Goal: Task Accomplishment & Management: Manage account settings

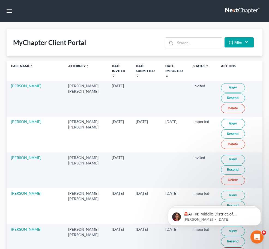
click at [225, 15] on link at bounding box center [242, 11] width 35 height 10
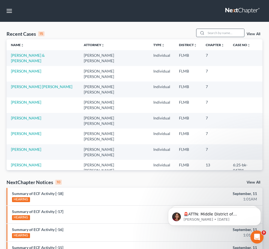
click at [206, 37] on input "search" at bounding box center [225, 33] width 38 height 8
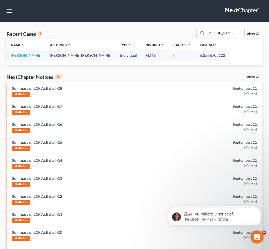
type input "charran"
click at [18, 58] on link "[PERSON_NAME]" at bounding box center [26, 55] width 30 height 5
select select "2"
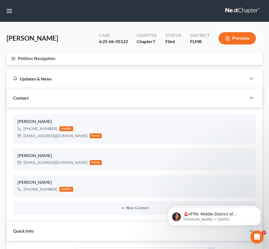
click at [0, 0] on span "Personal Property" at bounding box center [0, 0] width 0 height 0
click at [0, 0] on link "Vehicles Owned" at bounding box center [0, 0] width 0 height 0
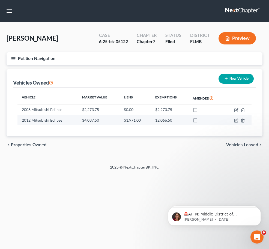
scroll to position [34, 0]
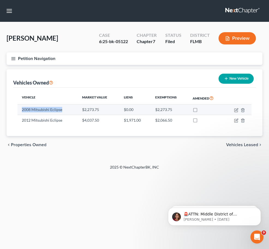
drag, startPoint x: 106, startPoint y: 111, endPoint x: 128, endPoint y: 123, distance: 25.2
click at [78, 115] on td "2008 Mitsubishi Eclipse" at bounding box center [47, 109] width 60 height 10
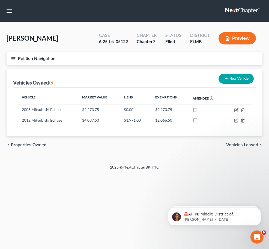
click at [157, 153] on div "chevron_left Properties Owned Vehicles Leased chevron_right" at bounding box center [135, 144] width 256 height 17
click at [0, 0] on span "Money and Accounts" at bounding box center [0, 0] width 0 height 0
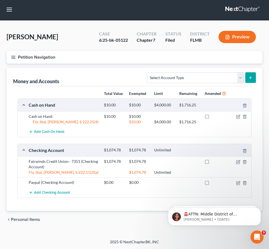
scroll to position [102, 0]
click at [0, 0] on link "Interests" at bounding box center [0, 0] width 0 height 0
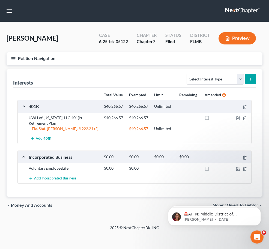
scroll to position [68, 0]
drag, startPoint x: 114, startPoint y: 90, endPoint x: 154, endPoint y: 95, distance: 40.2
click at [101, 115] on div "UWH of Florida, LLC 401(k) Retirement Plan" at bounding box center [63, 120] width 75 height 11
click at [0, 0] on span "Income" at bounding box center [0, 0] width 0 height 0
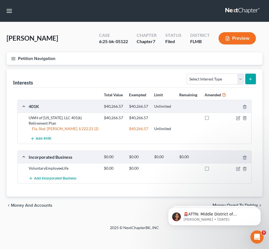
click at [0, 0] on span "Employment Income" at bounding box center [0, 0] width 0 height 0
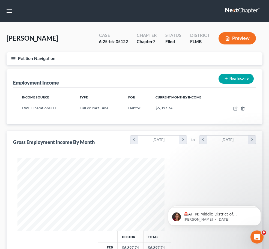
scroll to position [73, 158]
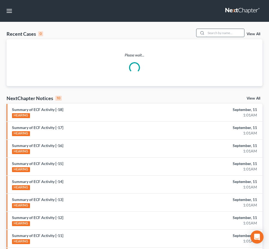
click at [206, 37] on input "search" at bounding box center [225, 33] width 38 height 8
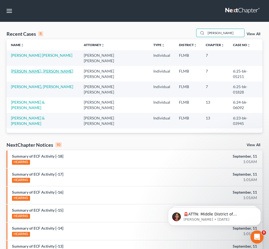
type input "hernandez"
click at [25, 73] on link "[PERSON_NAME], [PERSON_NAME]" at bounding box center [42, 71] width 62 height 5
select select "2"
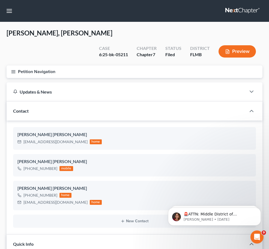
click at [0, 0] on span "Personal Property" at bounding box center [0, 0] width 0 height 0
click at [0, 0] on span "Vehicles Owned" at bounding box center [0, 0] width 0 height 0
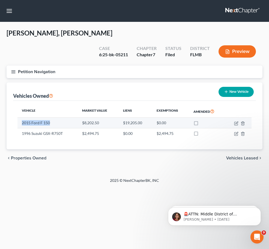
drag, startPoint x: 116, startPoint y: 158, endPoint x: 105, endPoint y: 144, distance: 17.3
click at [78, 128] on td "2015 Ford F 150" at bounding box center [47, 122] width 60 height 10
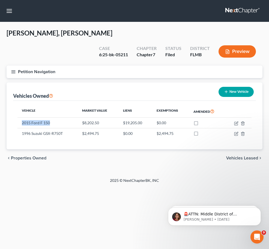
click at [0, 0] on link "Personal Items" at bounding box center [0, 0] width 0 height 0
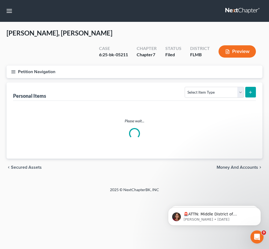
click at [0, 0] on span "Money and Accounts" at bounding box center [0, 0] width 0 height 0
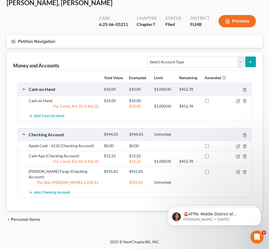
scroll to position [136, 0]
click at [0, 0] on span "Interests" at bounding box center [0, 0] width 0 height 0
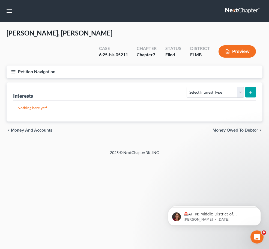
scroll to position [102, 0]
click at [0, 0] on span "Income" at bounding box center [0, 0] width 0 height 0
click at [0, 0] on span "Employment Income" at bounding box center [0, 0] width 0 height 0
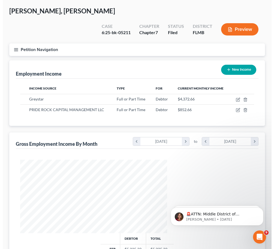
scroll to position [34, 0]
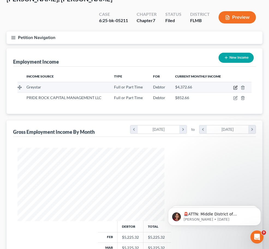
click at [237, 90] on icon "button" at bounding box center [235, 87] width 4 height 4
select select "0"
select select "9"
select select "0"
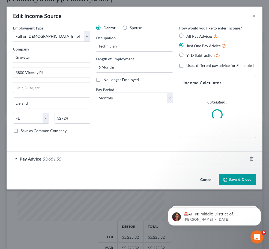
scroll to position [75, 161]
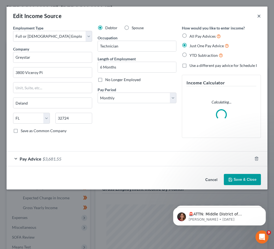
click at [258, 17] on button "×" at bounding box center [259, 16] width 4 height 7
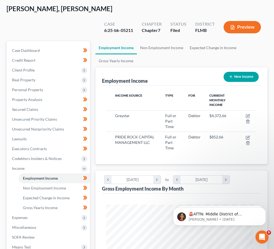
scroll to position [272500, 272416]
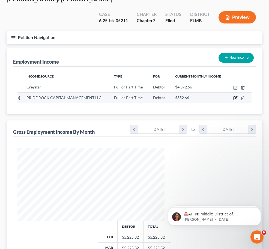
click at [237, 100] on icon "button" at bounding box center [235, 98] width 4 height 4
select select "0"
select select "9"
select select "0"
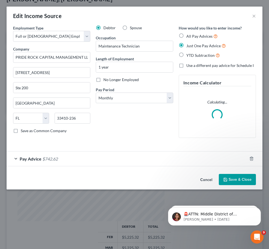
scroll to position [75, 161]
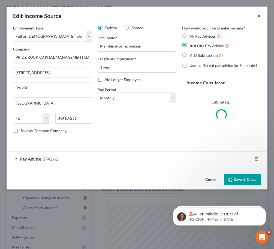
click at [259, 18] on button "×" at bounding box center [259, 16] width 4 height 7
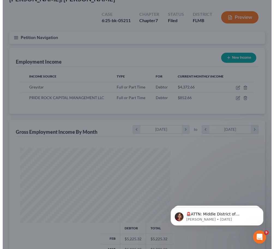
scroll to position [272500, 272416]
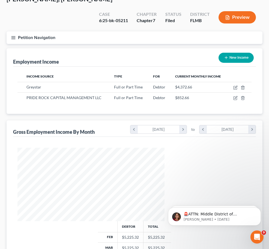
drag, startPoint x: 212, startPoint y: 148, endPoint x: 220, endPoint y: 145, distance: 8.6
click at [212, 114] on div "Income Source Type For Current Monthly Income Greystar Full or Part Time Debtor…" at bounding box center [134, 90] width 243 height 47
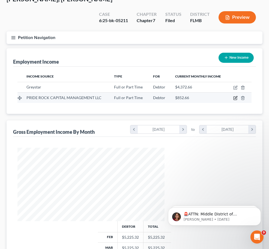
click at [237, 100] on icon "button" at bounding box center [235, 98] width 4 height 4
select select "0"
select select "9"
select select "0"
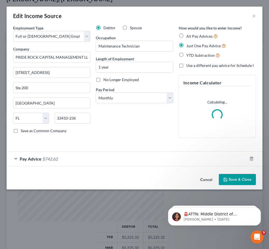
scroll to position [75, 161]
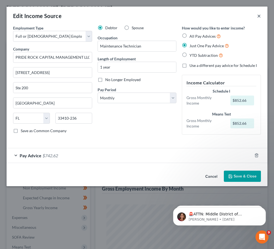
click at [258, 16] on button "×" at bounding box center [259, 16] width 4 height 7
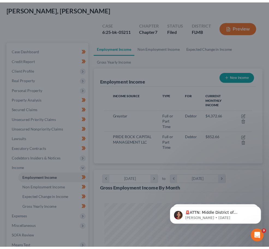
scroll to position [272500, 272416]
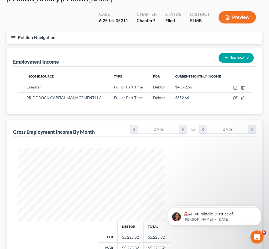
click at [99, 114] on div "Employment Income New Income Income Source Type For Current Monthly Income Grey…" at bounding box center [135, 80] width 256 height 65
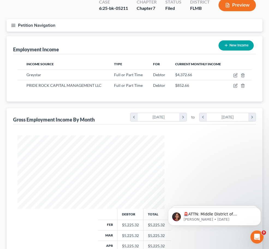
scroll to position [102, 0]
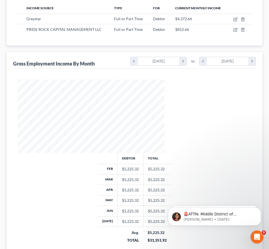
click at [0, 0] on link "Non Employment Income" at bounding box center [0, 0] width 0 height 0
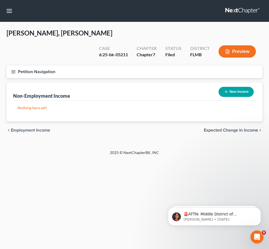
click at [0, 0] on span "Expected Change in Income" at bounding box center [0, 0] width 0 height 0
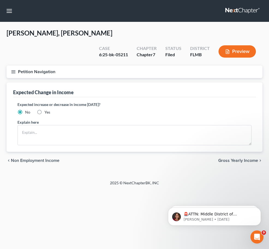
scroll to position [56, 0]
click at [0, 0] on span "Property Analysis" at bounding box center [0, 0] width 0 height 0
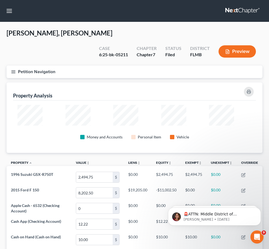
click at [0, 0] on span "Personal Property" at bounding box center [0, 0] width 0 height 0
click at [0, 0] on span "Interests" at bounding box center [0, 0] width 0 height 0
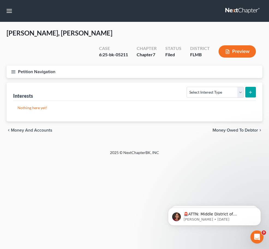
click at [225, 14] on link at bounding box center [242, 11] width 35 height 10
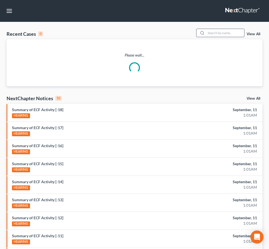
click at [206, 37] on input "search" at bounding box center [225, 33] width 38 height 8
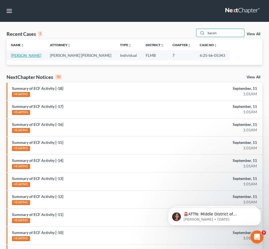
type input "bacon"
click at [16, 60] on td "[PERSON_NAME]" at bounding box center [26, 55] width 39 height 10
click at [18, 58] on link "[PERSON_NAME]" at bounding box center [26, 55] width 30 height 5
select select "2"
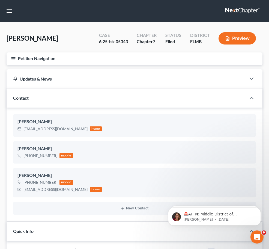
click at [0, 0] on span "Real Property" at bounding box center [0, 0] width 0 height 0
click at [0, 0] on span "Personal Property" at bounding box center [0, 0] width 0 height 0
click at [0, 0] on span "Money and Accounts" at bounding box center [0, 0] width 0 height 0
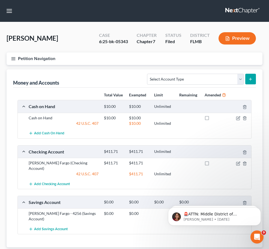
click at [0, 0] on span "Vehicles Owned" at bounding box center [0, 0] width 0 height 0
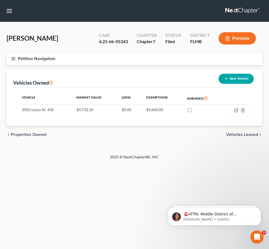
click at [0, 0] on span "Money and Accounts" at bounding box center [0, 0] width 0 height 0
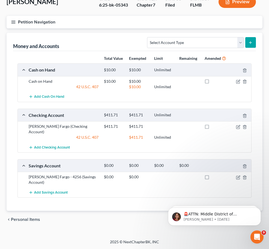
scroll to position [136, 0]
click at [0, 0] on link "Interests" at bounding box center [0, 0] width 0 height 0
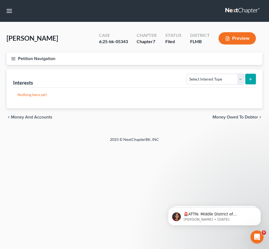
click at [0, 0] on span "Money Owed to Debtor" at bounding box center [0, 0] width 0 height 0
click at [0, 0] on span "Income" at bounding box center [0, 0] width 0 height 0
click at [0, 0] on span "Employment Income" at bounding box center [0, 0] width 0 height 0
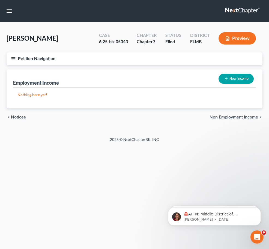
click at [225, 14] on link at bounding box center [242, 11] width 35 height 10
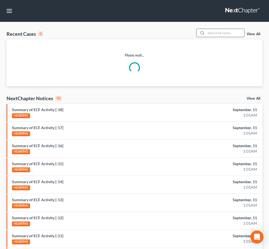
click at [206, 37] on input "search" at bounding box center [225, 33] width 38 height 8
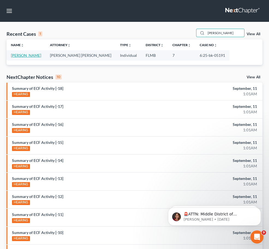
type input "[PERSON_NAME]"
click at [17, 58] on link "[PERSON_NAME]" at bounding box center [26, 55] width 30 height 5
select select "2"
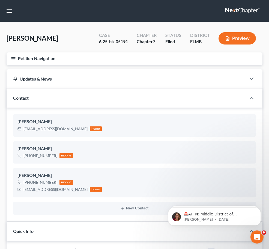
click at [0, 0] on span "Personal Property" at bounding box center [0, 0] width 0 height 0
click at [0, 0] on span "Vehicles Owned" at bounding box center [0, 0] width 0 height 0
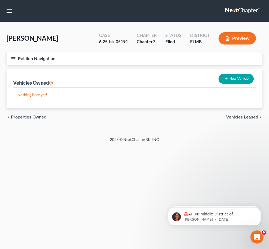
click at [0, 0] on span "Vehicles Leased" at bounding box center [0, 0] width 0 height 0
click at [0, 0] on link "Vehicles Owned" at bounding box center [0, 0] width 0 height 0
drag, startPoint x: 38, startPoint y: 135, endPoint x: 39, endPoint y: 139, distance: 4.9
click at [0, 0] on span "Income" at bounding box center [0, 0] width 0 height 0
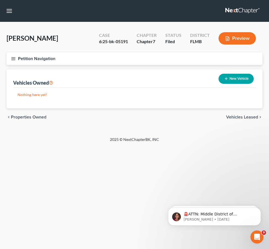
click at [0, 0] on link "Employment Income" at bounding box center [0, 0] width 0 height 0
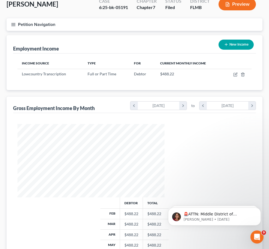
scroll to position [68, 0]
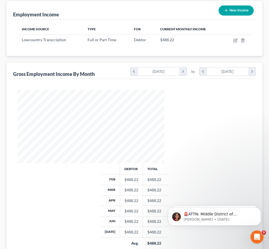
click at [0, 0] on span "Gross Yearly Income" at bounding box center [0, 0] width 0 height 0
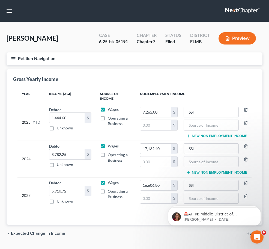
click at [0, 0] on span "Personal Property" at bounding box center [0, 0] width 0 height 0
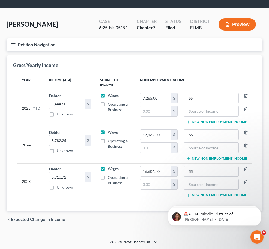
scroll to position [136, 0]
click at [0, 0] on span "Income" at bounding box center [0, 0] width 0 height 0
click at [0, 0] on link "Employment Income" at bounding box center [0, 0] width 0 height 0
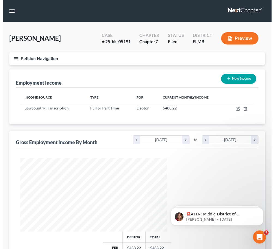
scroll to position [73, 158]
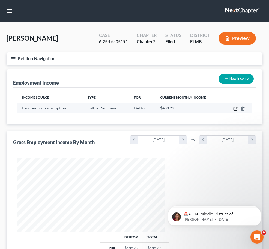
click at [237, 111] on icon "button" at bounding box center [235, 108] width 4 height 4
select select "0"
select select "42"
select select "0"
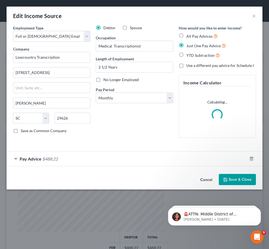
scroll to position [75, 161]
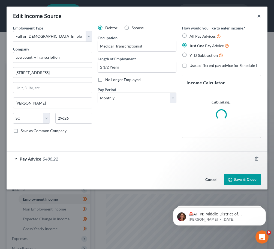
click at [258, 16] on button "×" at bounding box center [259, 16] width 4 height 7
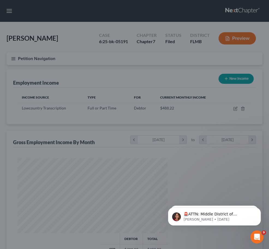
scroll to position [272500, 272416]
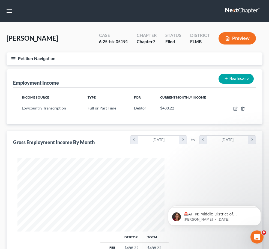
click at [0, 0] on span "Personal Property" at bounding box center [0, 0] width 0 height 0
click at [0, 0] on span "Vehicles Owned" at bounding box center [0, 0] width 0 height 0
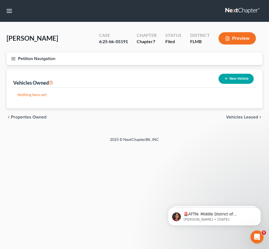
click at [0, 0] on span "Vehicles Owned" at bounding box center [0, 0] width 0 height 0
click at [246, 119] on span "Vehicles Leased" at bounding box center [242, 117] width 32 height 4
click at [225, 16] on link at bounding box center [242, 11] width 35 height 10
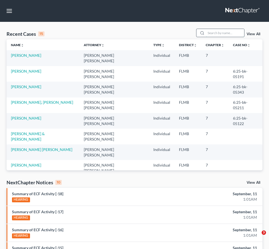
click at [206, 37] on input "search" at bounding box center [225, 33] width 38 height 8
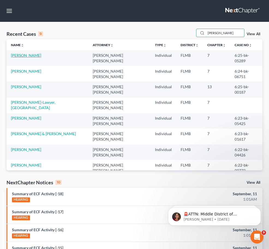
type input "[PERSON_NAME]"
click at [22, 58] on link "[PERSON_NAME]" at bounding box center [26, 55] width 30 height 5
select select "2"
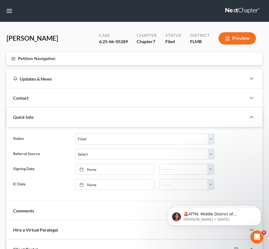
click at [0, 0] on span "Personal Property" at bounding box center [0, 0] width 0 height 0
click at [0, 0] on span "Vehicles Owned" at bounding box center [0, 0] width 0 height 0
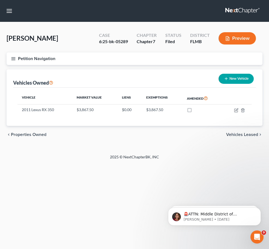
click at [0, 0] on span "Money and Accounts" at bounding box center [0, 0] width 0 height 0
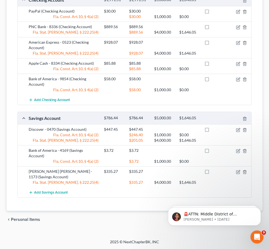
scroll to position [295, 0]
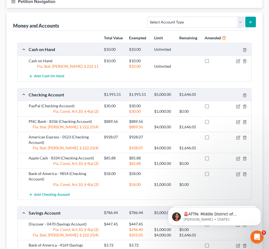
click at [0, 0] on link "Interests" at bounding box center [0, 0] width 0 height 0
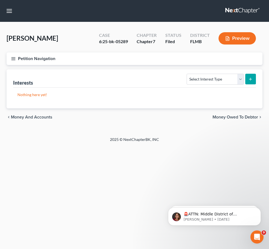
scroll to position [149, 0]
click at [0, 0] on span "Income" at bounding box center [0, 0] width 0 height 0
click at [0, 0] on span "Employment Income" at bounding box center [0, 0] width 0 height 0
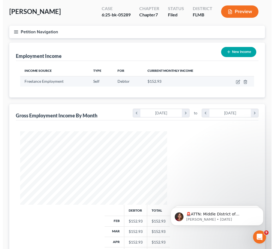
scroll to position [68, 0]
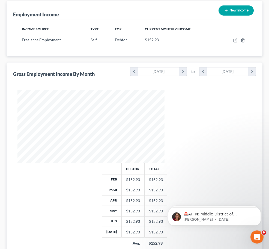
click at [117, 56] on div "Income Source Type For Current Monthly Income Freelance Employment Self Debtor …" at bounding box center [134, 37] width 243 height 37
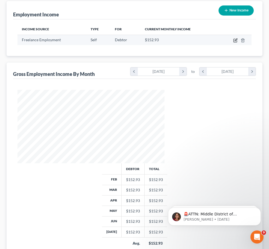
click at [237, 41] on icon "button" at bounding box center [235, 39] width 2 height 2
select select "1"
select select "9"
select select "0"
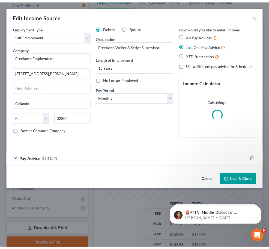
scroll to position [75, 161]
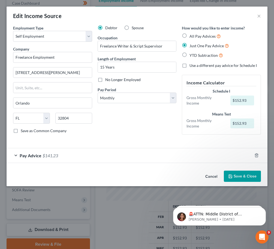
click at [47, 153] on span "$141.23" at bounding box center [51, 155] width 16 height 5
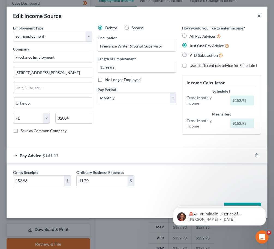
click at [259, 16] on button "×" at bounding box center [259, 16] width 4 height 7
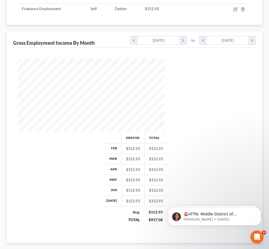
scroll to position [0, 0]
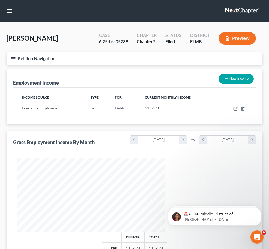
click at [0, 0] on span "Personal Property" at bounding box center [0, 0] width 0 height 0
click at [0, 0] on span "Real Property" at bounding box center [0, 0] width 0 height 0
click at [0, 0] on span "Personal Property" at bounding box center [0, 0] width 0 height 0
click at [0, 0] on span "Money and Accounts" at bounding box center [0, 0] width 0 height 0
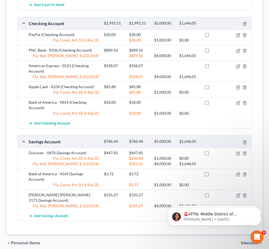
scroll to position [125, 0]
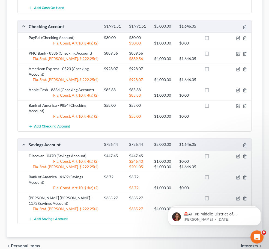
click at [0, 0] on span "Income" at bounding box center [0, 0] width 0 height 0
click at [0, 0] on link "Employment Income" at bounding box center [0, 0] width 0 height 0
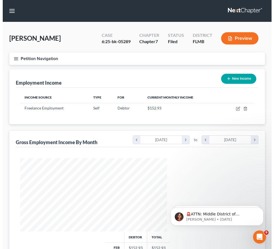
scroll to position [73, 158]
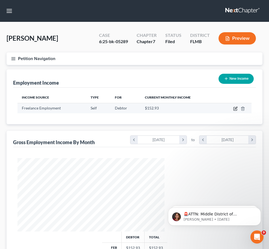
click at [237, 110] on icon "button" at bounding box center [234, 108] width 3 height 3
select select "1"
select select "9"
select select "0"
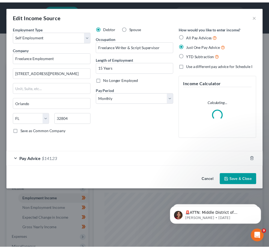
scroll to position [75, 161]
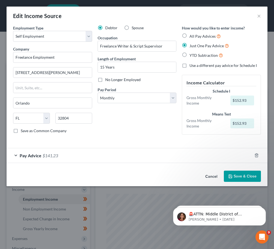
click at [74, 153] on div "Pay Advice $141.23" at bounding box center [130, 155] width 246 height 14
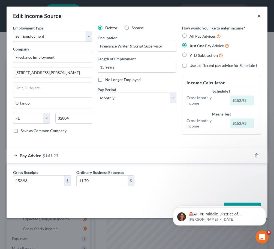
click at [257, 17] on button "×" at bounding box center [259, 16] width 4 height 7
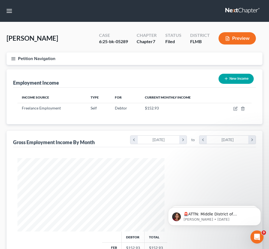
scroll to position [272500, 272416]
